Goal: Task Accomplishment & Management: Manage account settings

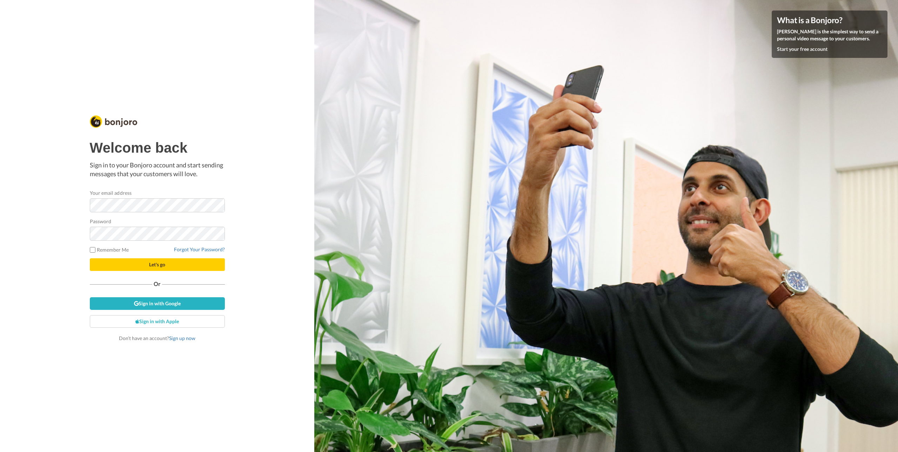
click at [271, 217] on div "Welcome back Sign in to your Bonjoro account and start sending messages that yo…" at bounding box center [157, 226] width 314 height 452
click at [164, 268] on button "Let's go" at bounding box center [157, 264] width 135 height 13
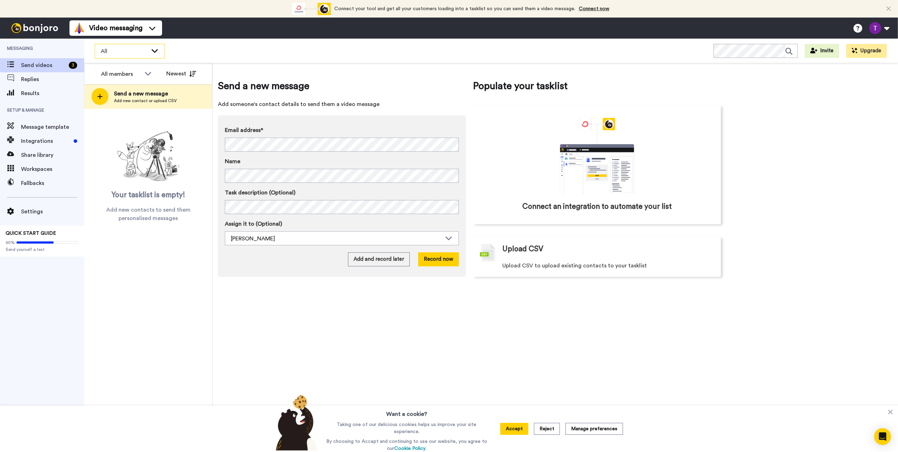
click at [135, 51] on span "All" at bounding box center [124, 51] width 47 height 8
click at [134, 279] on div "All members All members Taylor Klump Newest Send a new message Add new contact …" at bounding box center [148, 257] width 128 height 389
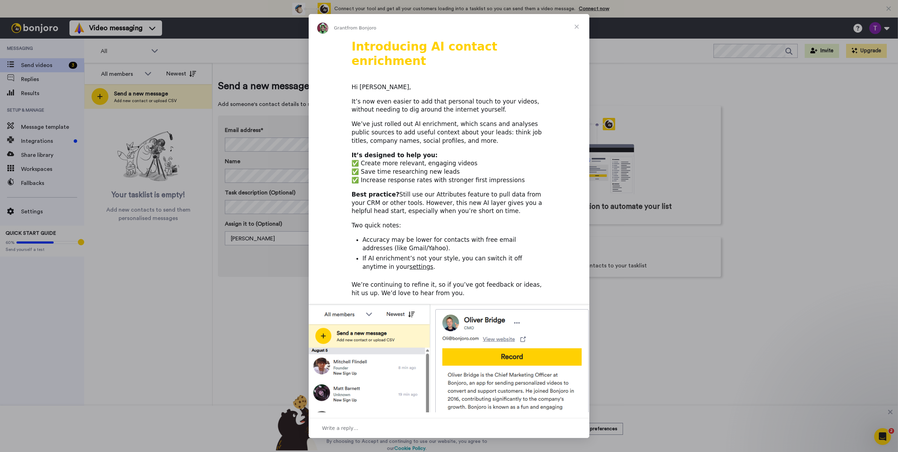
click at [577, 26] on span "Close" at bounding box center [576, 26] width 25 height 25
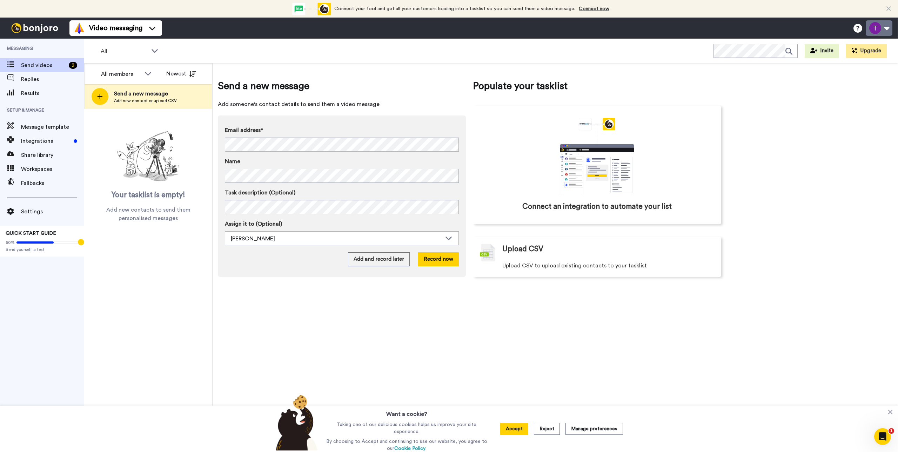
click at [885, 28] on button at bounding box center [878, 27] width 27 height 15
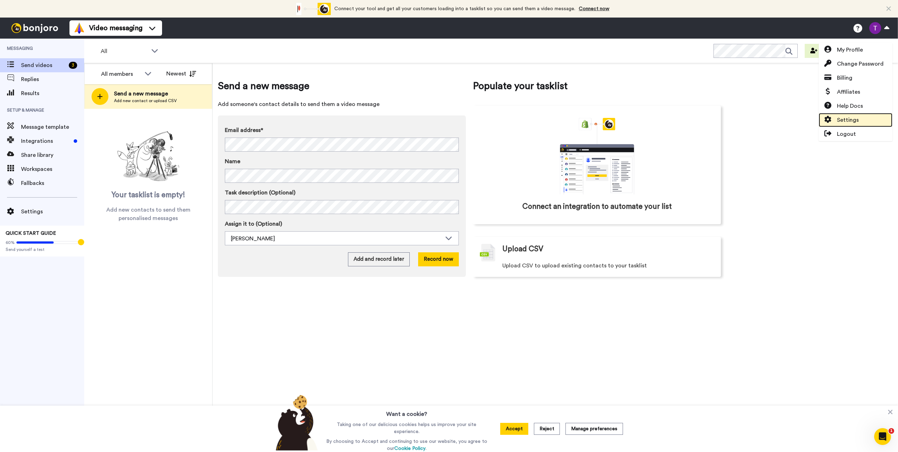
click at [856, 119] on span "Settings" at bounding box center [848, 120] width 22 height 8
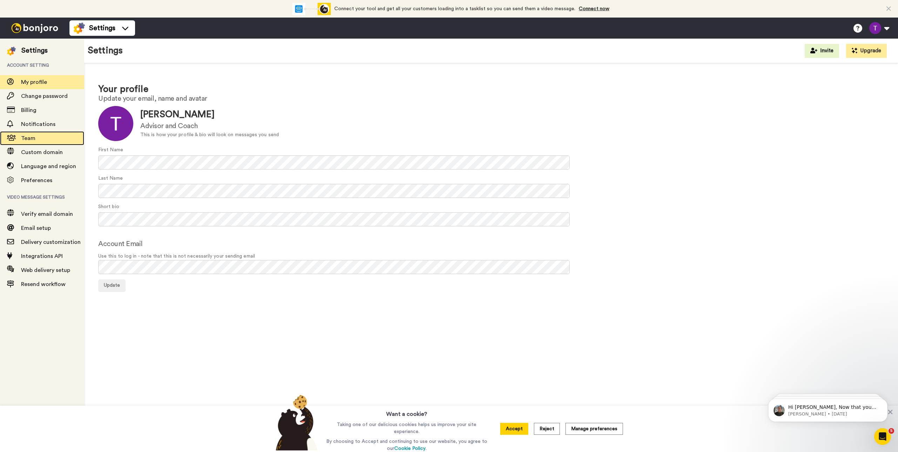
click at [39, 136] on span "Team" at bounding box center [52, 138] width 63 height 8
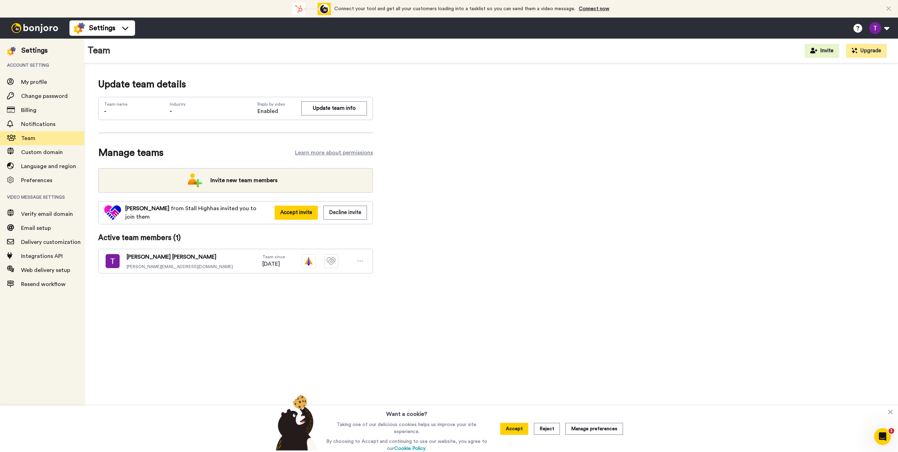
click at [360, 259] on icon at bounding box center [360, 260] width 6 height 7
click at [55, 218] on span "Verify email domain" at bounding box center [52, 214] width 63 height 8
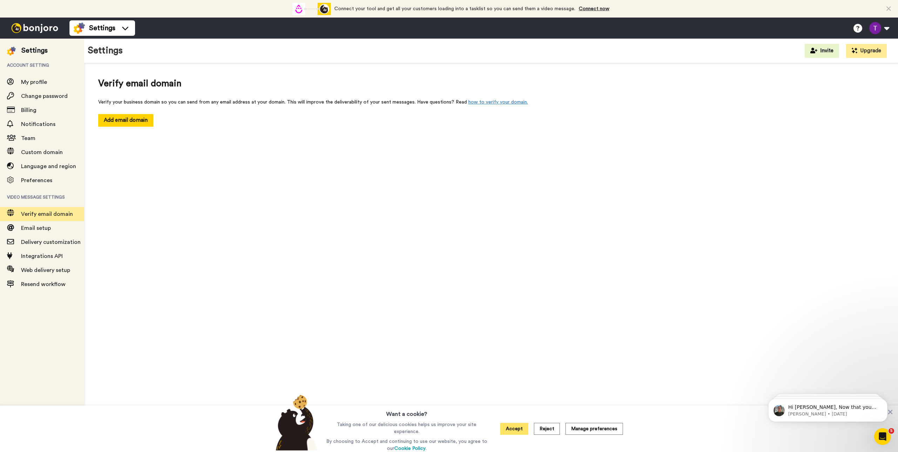
click at [525, 425] on button "Accept" at bounding box center [514, 429] width 28 height 12
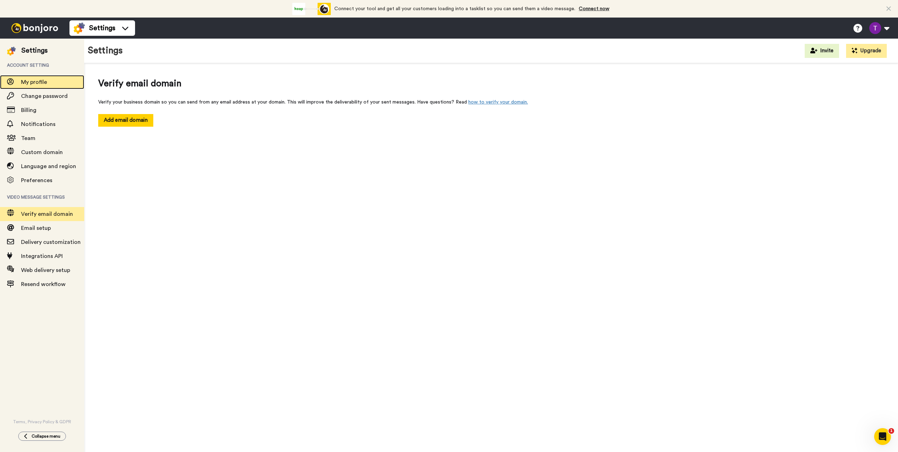
click at [45, 80] on span "My profile" at bounding box center [34, 82] width 26 height 6
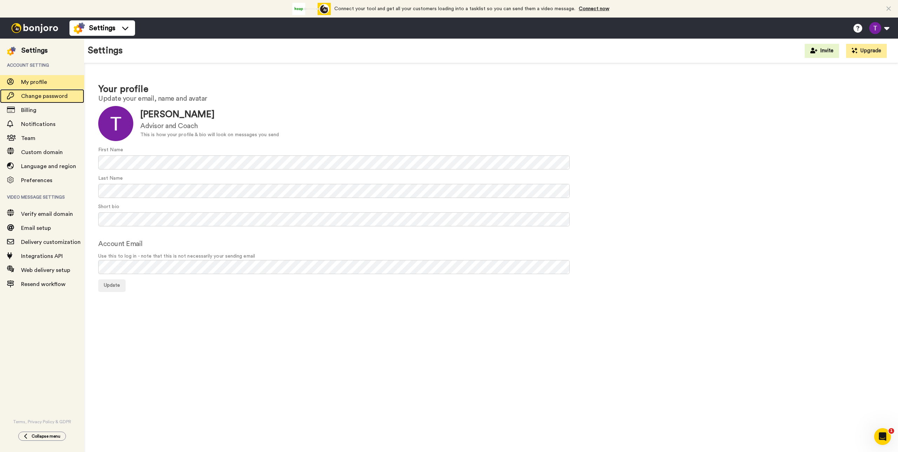
click at [53, 99] on span "Change password" at bounding box center [44, 96] width 47 height 6
click at [879, 32] on button at bounding box center [878, 27] width 27 height 15
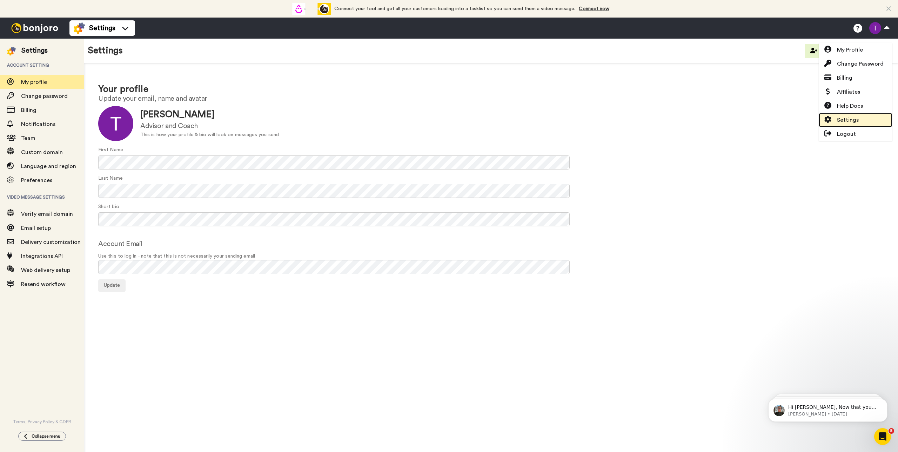
click at [848, 117] on span "Settings" at bounding box center [848, 120] width 22 height 8
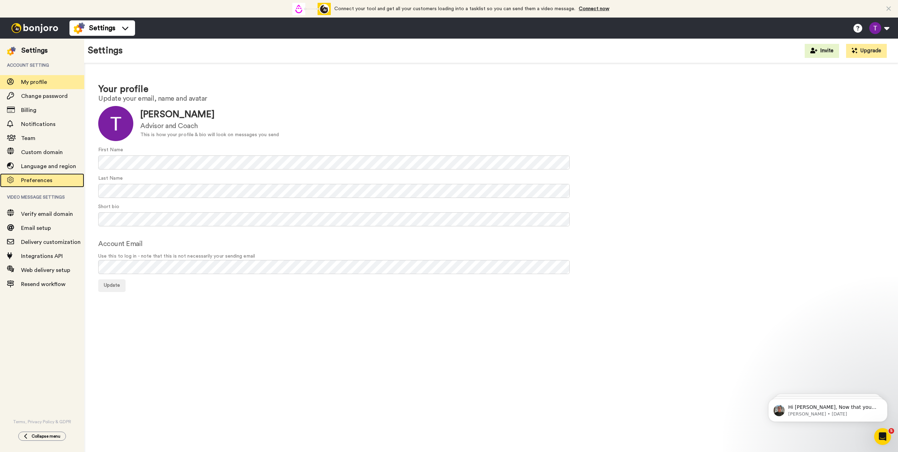
click at [45, 180] on span "Preferences" at bounding box center [36, 180] width 31 height 6
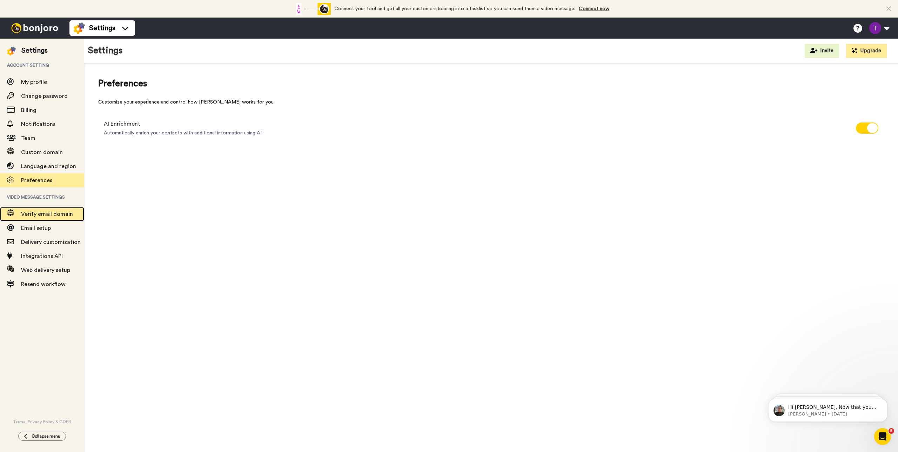
click at [32, 214] on span "Verify email domain" at bounding box center [47, 214] width 52 height 6
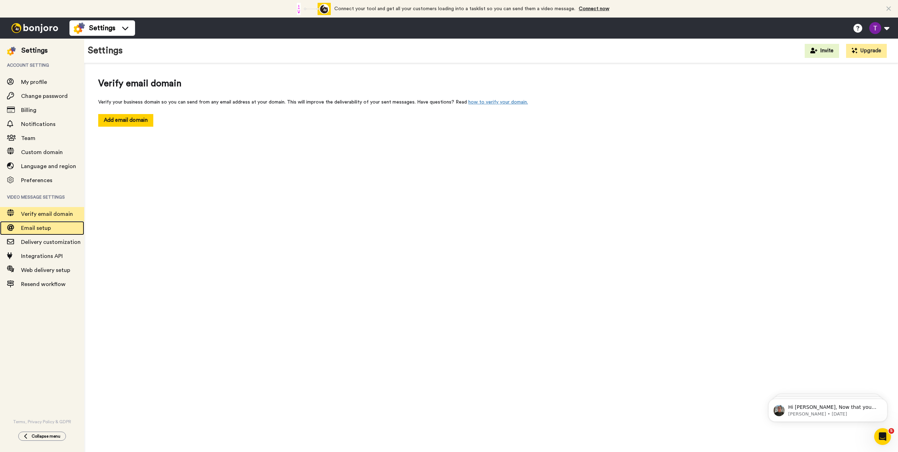
click at [40, 231] on span "Email setup" at bounding box center [36, 228] width 30 height 6
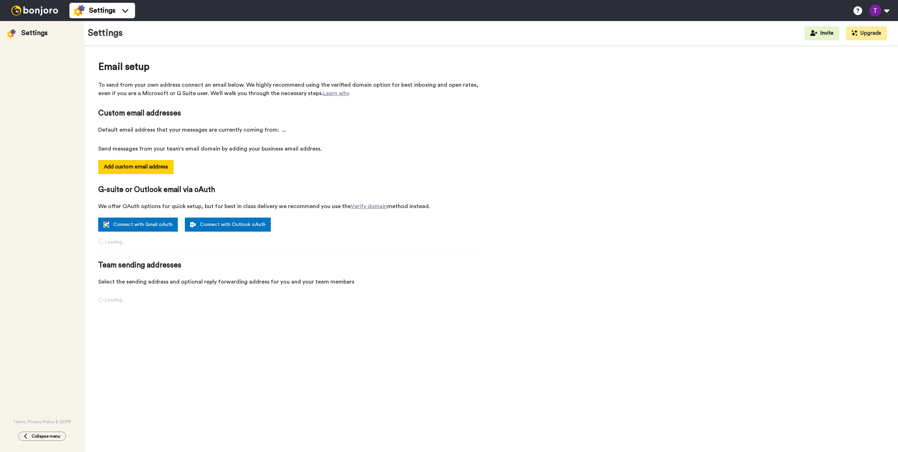
click at [43, 270] on div "Terms, Privacy Policy & GDPR" at bounding box center [42, 231] width 84 height 386
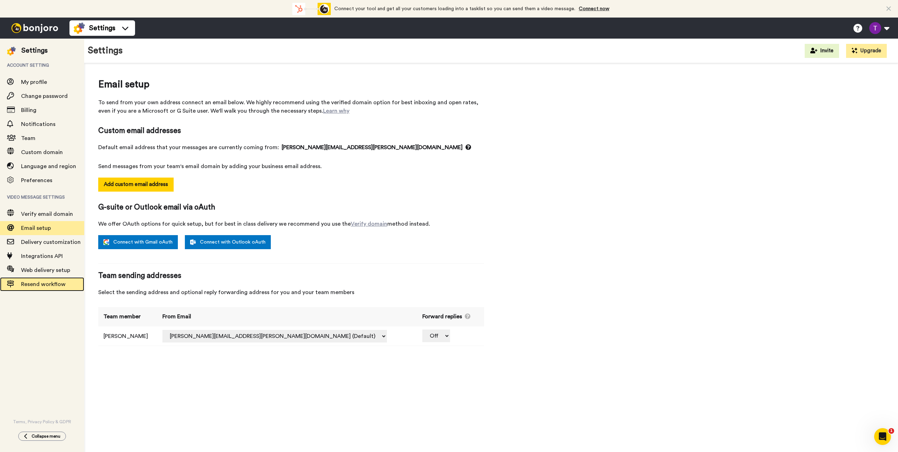
click at [47, 288] on span "Resend workflow" at bounding box center [52, 284] width 63 height 8
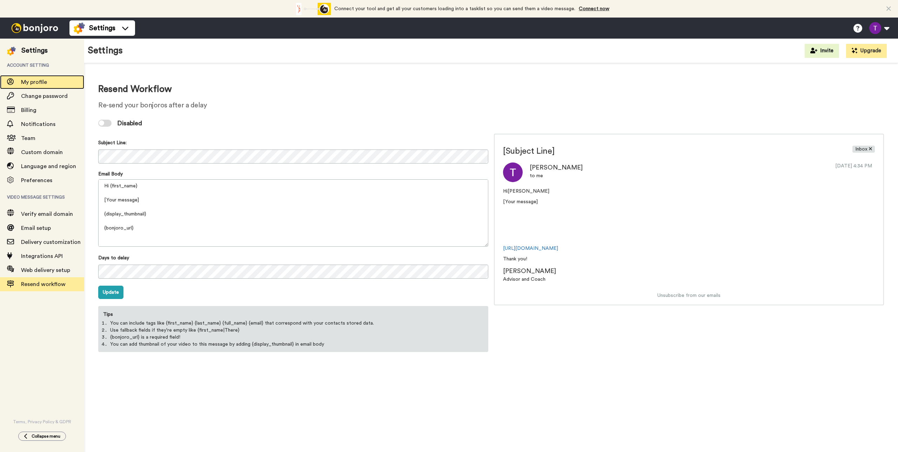
click at [44, 76] on div "My profile" at bounding box center [42, 82] width 84 height 14
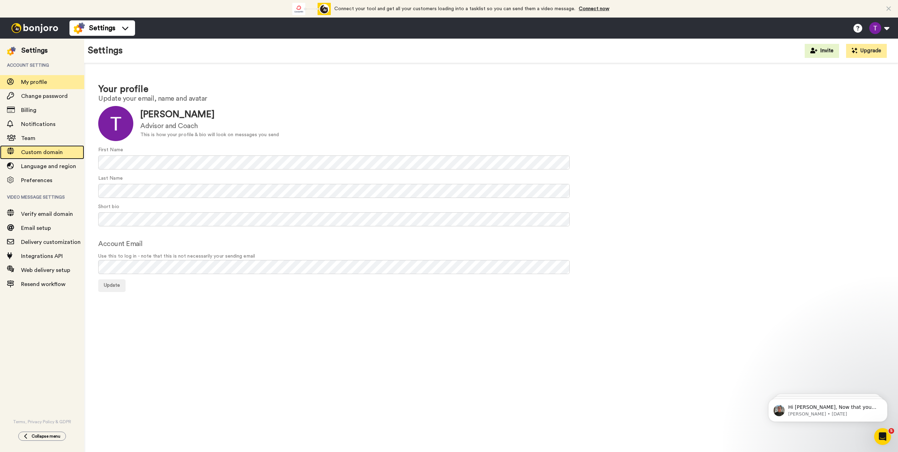
click at [48, 155] on span "Custom domain" at bounding box center [42, 152] width 42 height 6
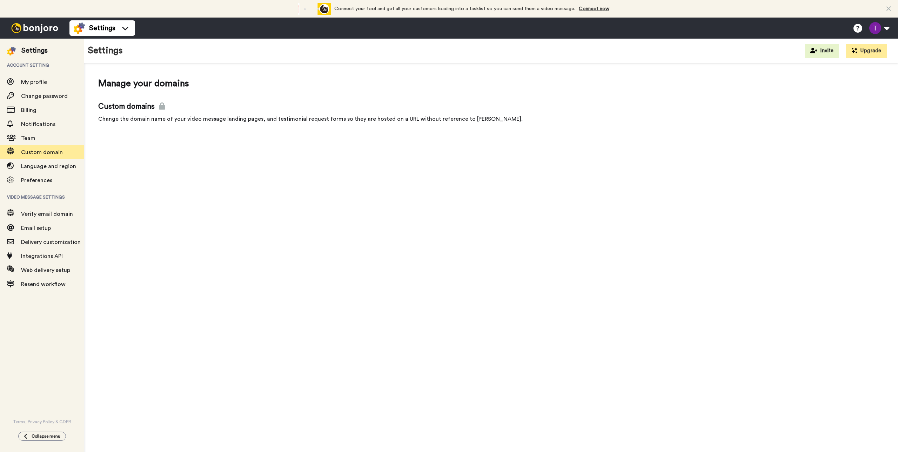
click at [44, 182] on span "Preferences" at bounding box center [36, 180] width 31 height 6
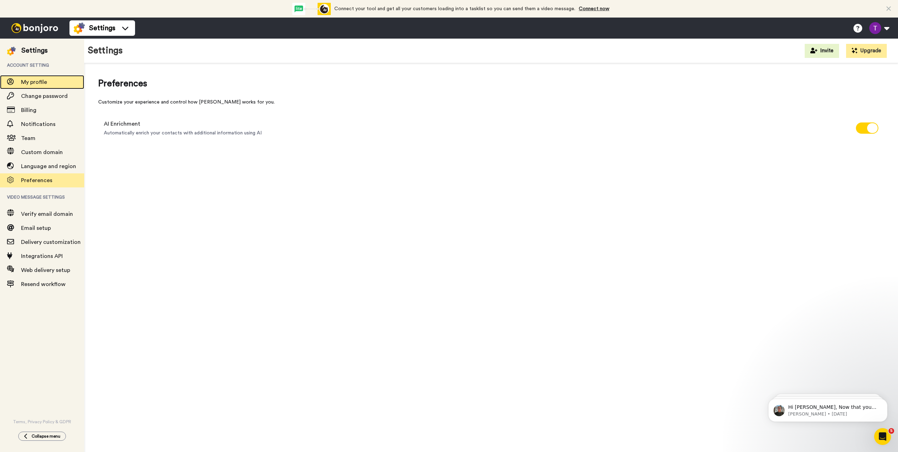
click at [32, 82] on span "My profile" at bounding box center [34, 82] width 26 height 6
